Goal: Information Seeking & Learning: Learn about a topic

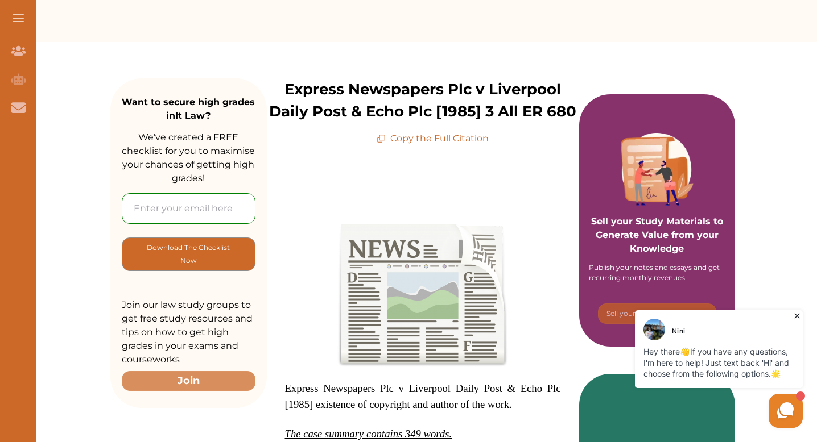
scroll to position [111, 0]
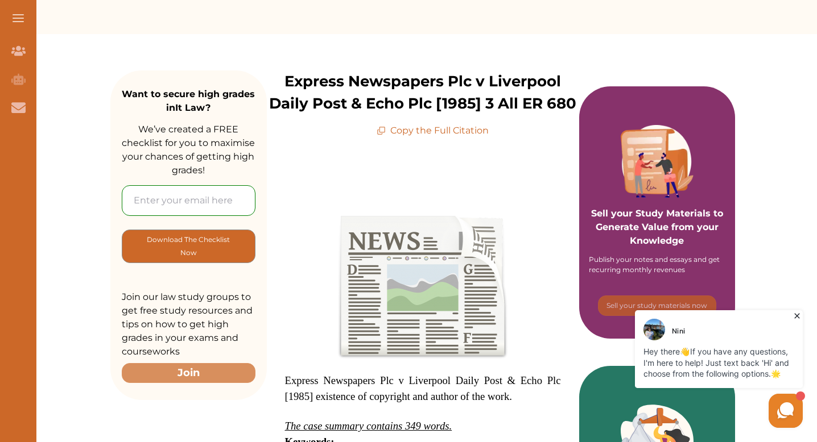
click at [433, 115] on p "Express Newspapers Plc v Liverpool Daily Post & Echo Plc [1985] 3 All ER 680" at bounding box center [423, 93] width 312 height 44
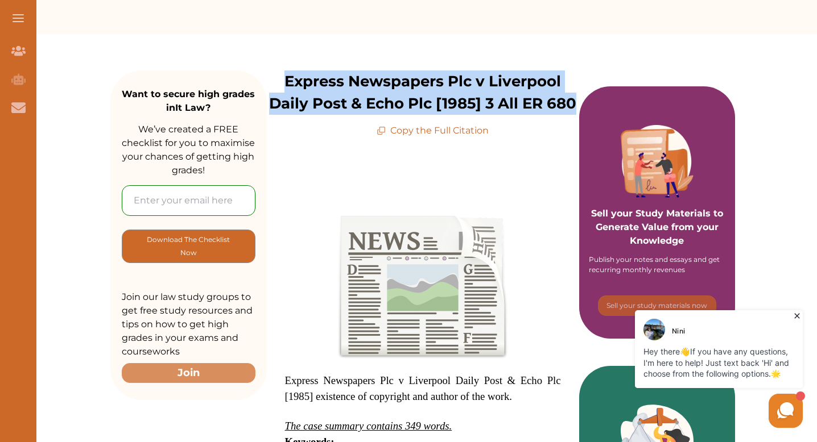
click at [433, 115] on p "Express Newspapers Plc v Liverpool Daily Post & Echo Plc [1985] 3 All ER 680" at bounding box center [423, 93] width 312 height 44
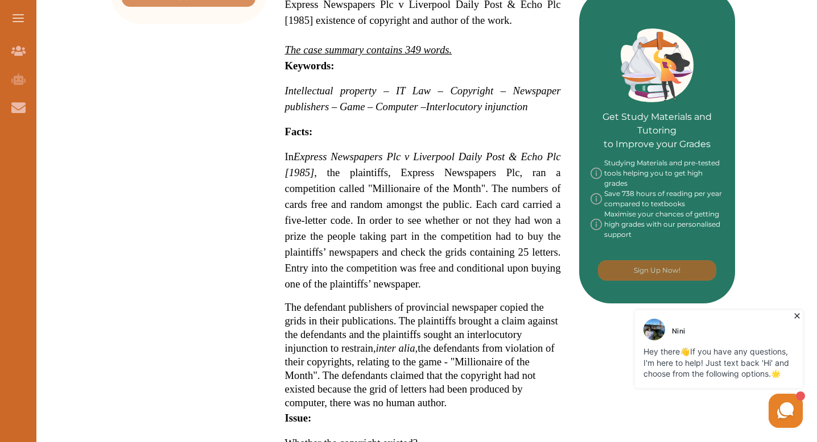
scroll to position [0, 0]
